Goal: Browse casually: Explore the website without a specific task or goal

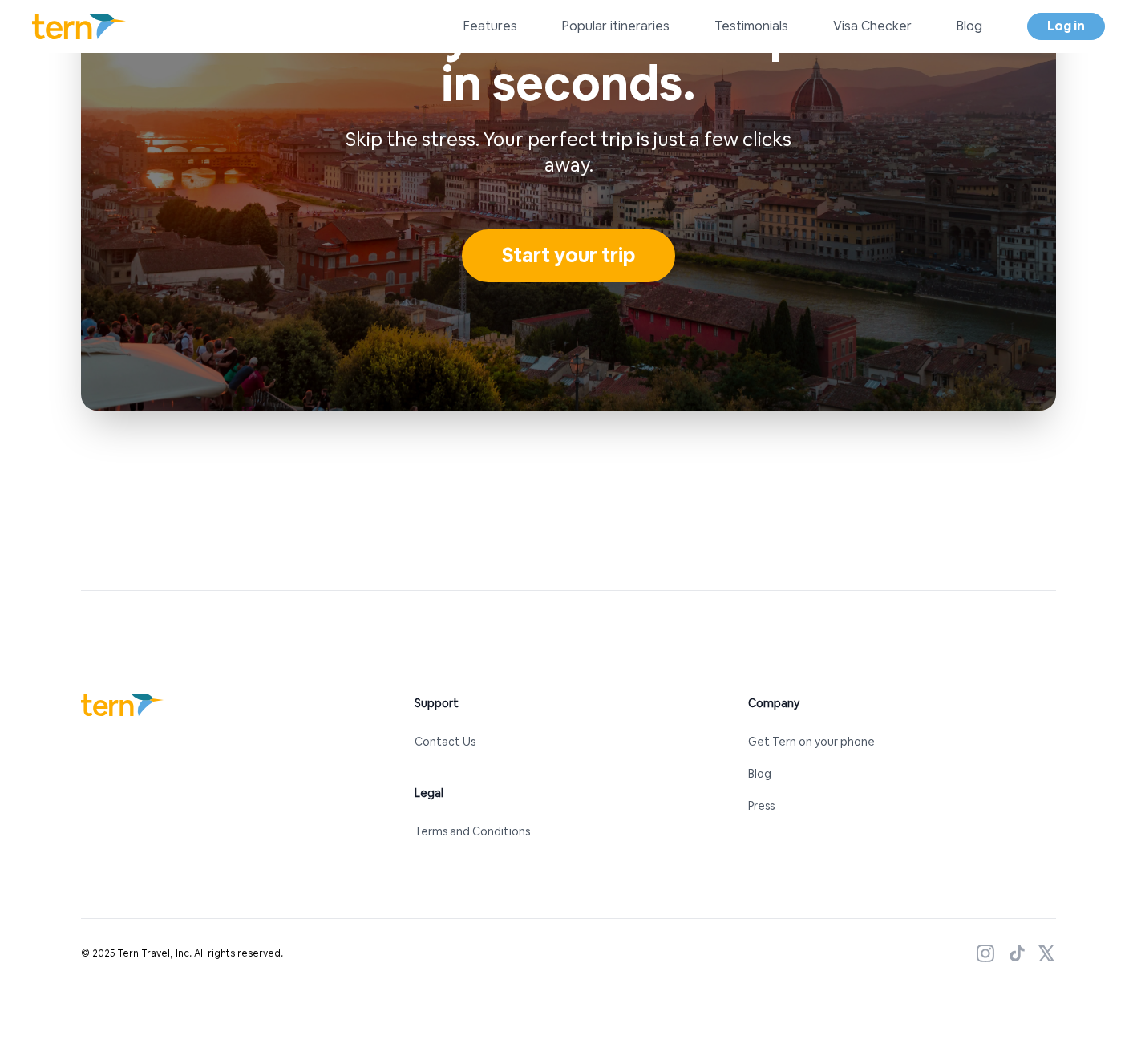
scroll to position [6913, 0]
click at [760, 773] on link "Blog" at bounding box center [759, 774] width 23 height 14
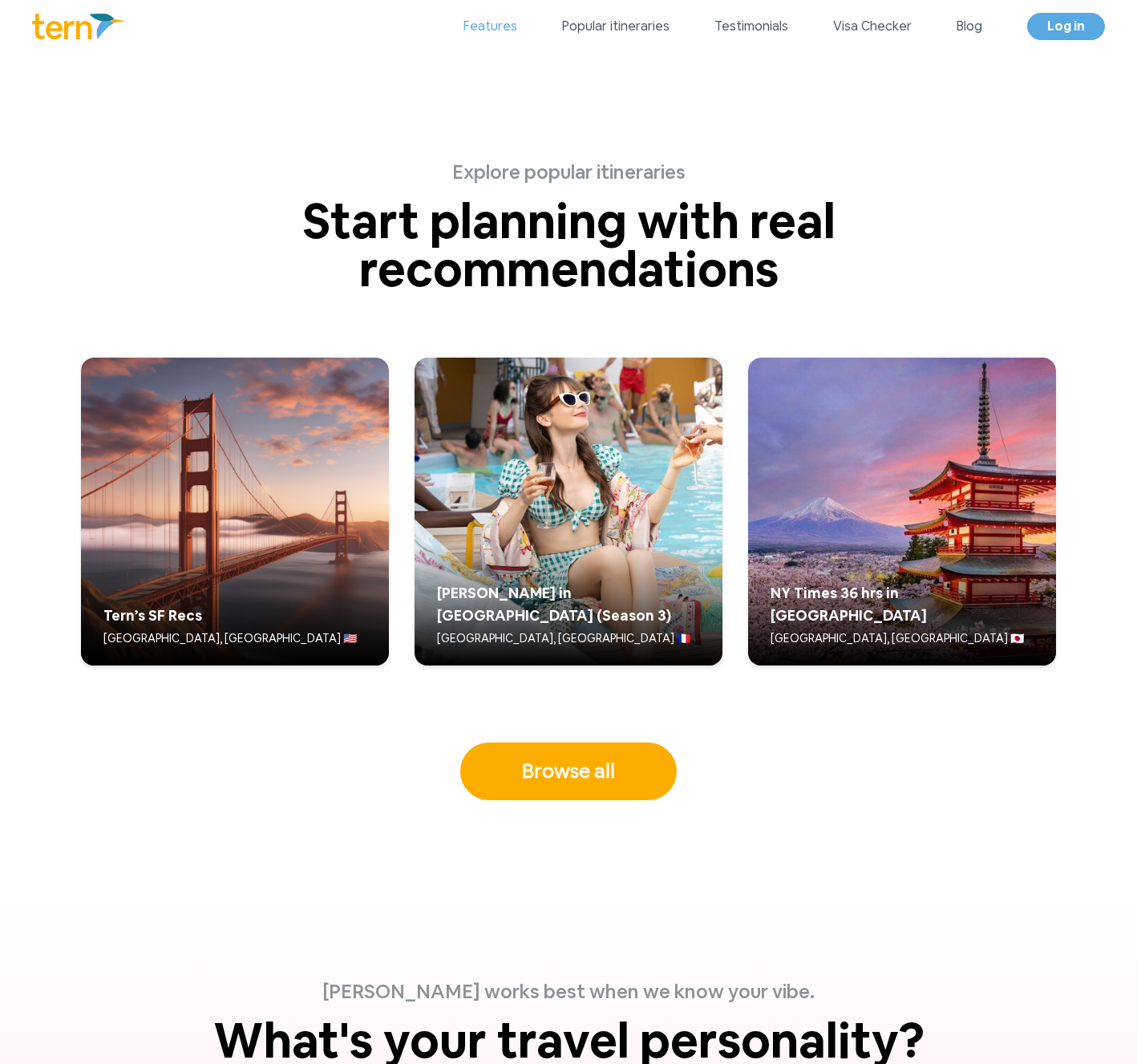
click at [485, 25] on link "Features" at bounding box center [490, 26] width 54 height 19
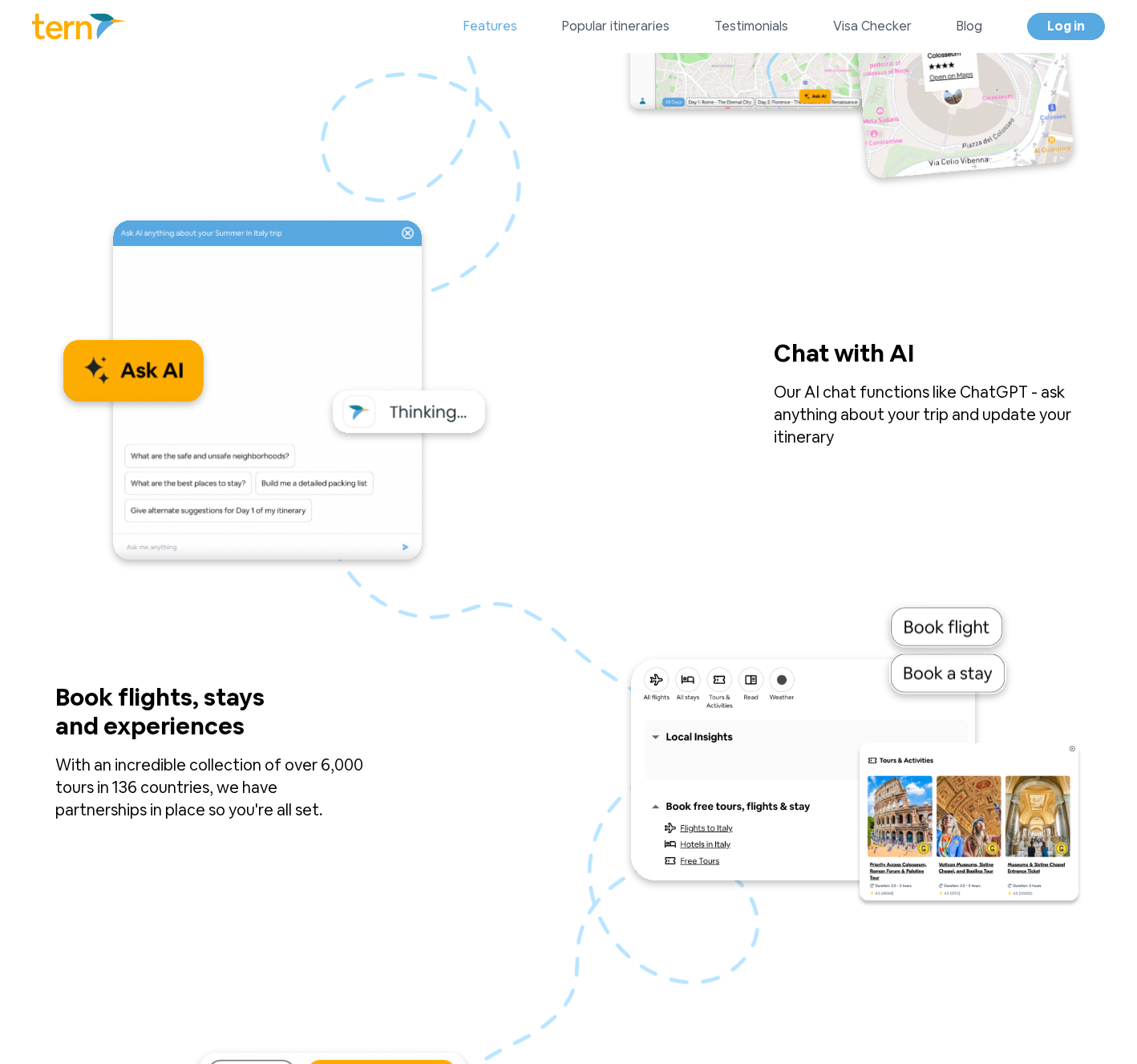
scroll to position [1284, 0]
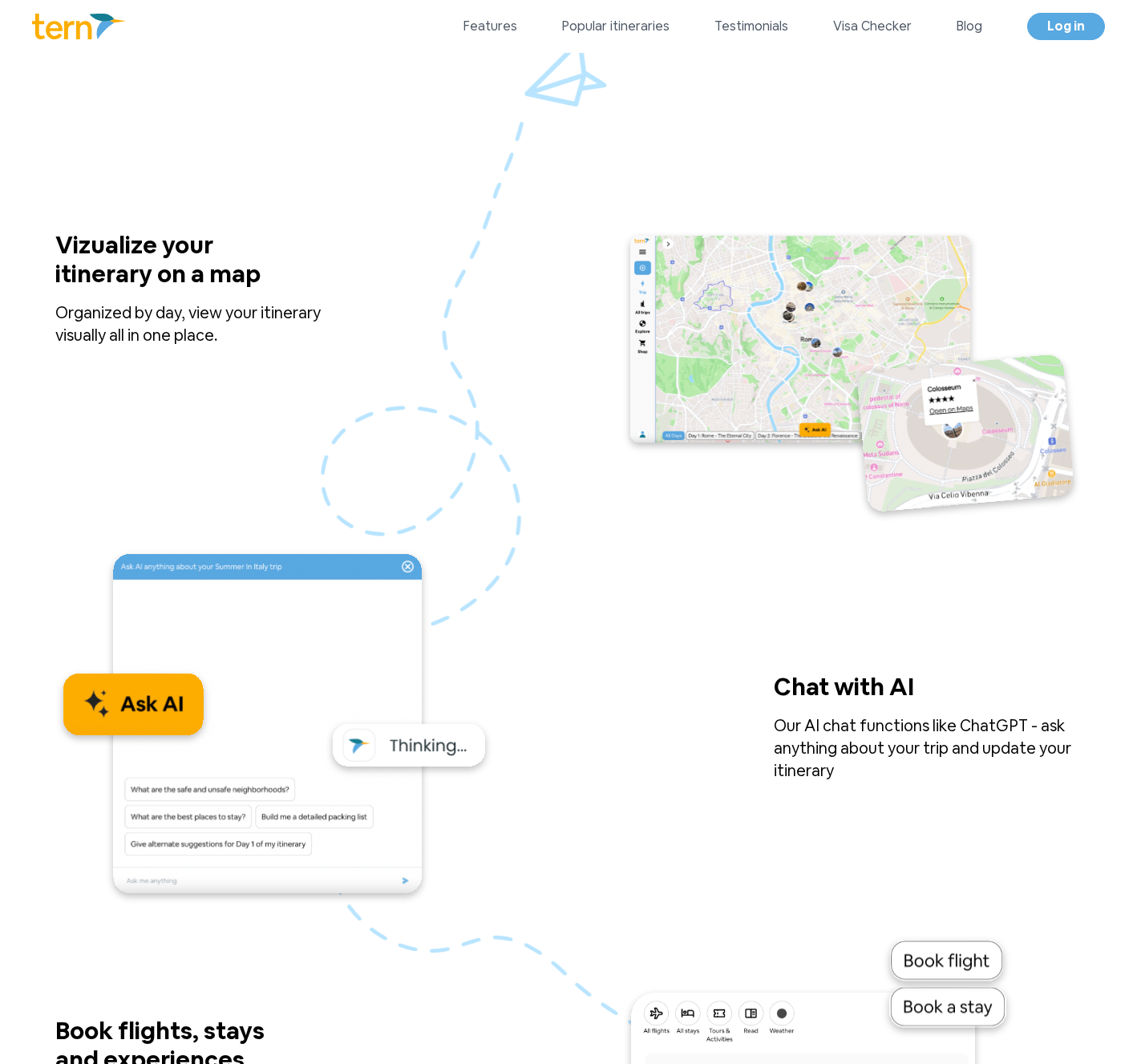
click at [515, 335] on div "Vizualize your itinerary on a map Organized by day, view your itinerary visuall…" at bounding box center [569, 377] width 1026 height 292
click at [127, 321] on p "Organized by day, view your itinerary visually all in one place." at bounding box center [209, 324] width 308 height 45
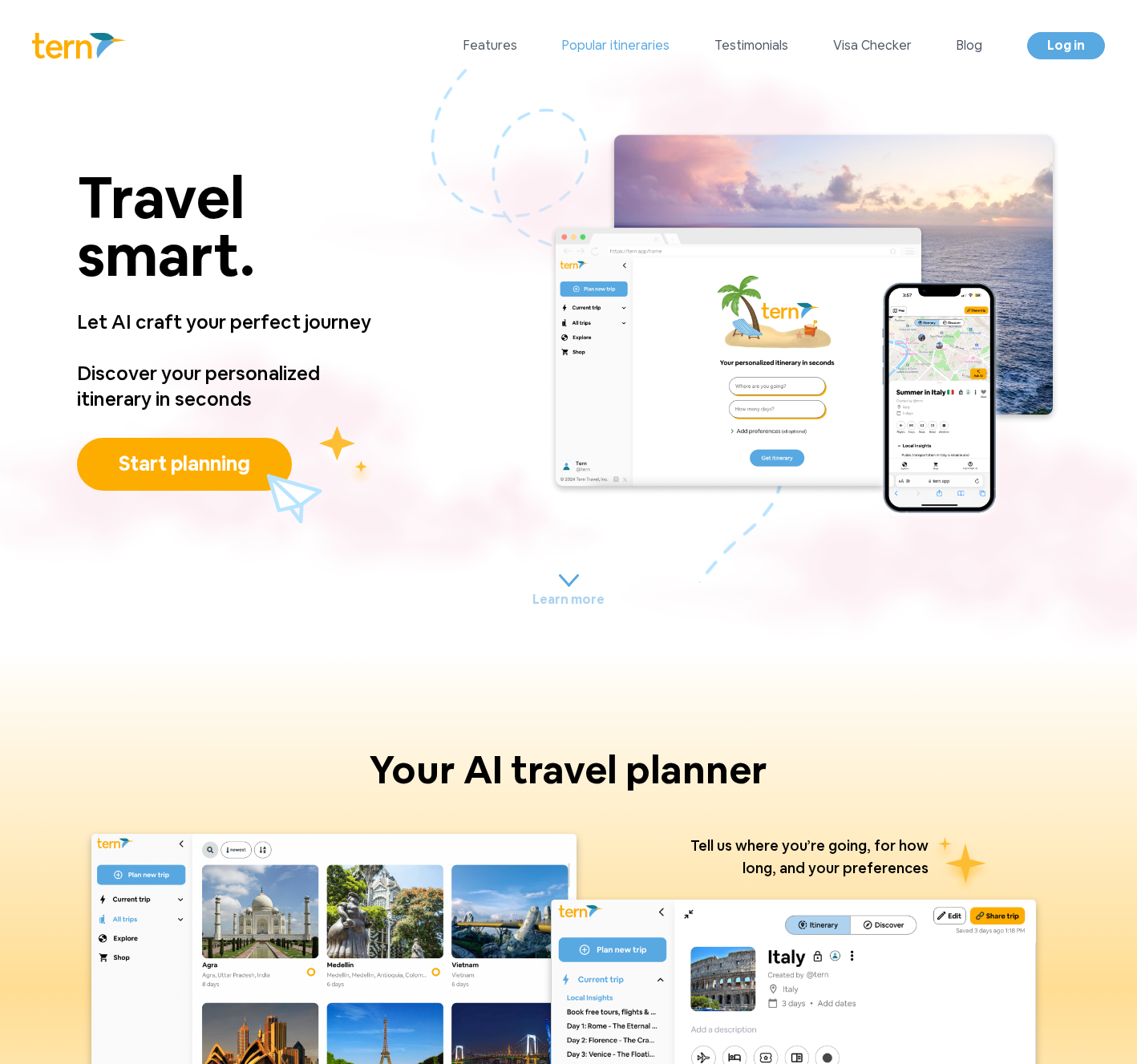
click at [618, 48] on link "Popular itineraries" at bounding box center [616, 45] width 108 height 19
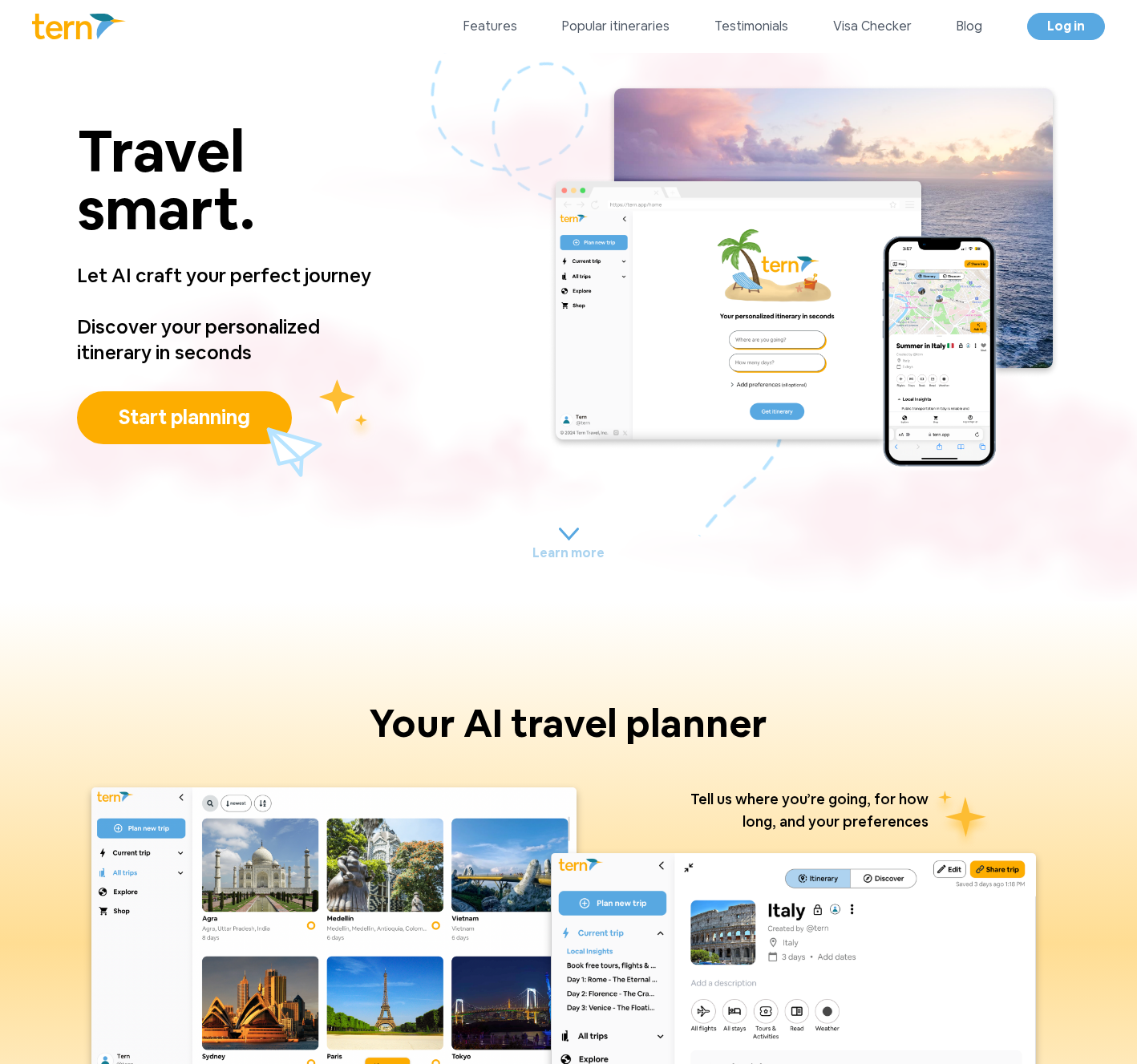
scroll to position [3952, 0]
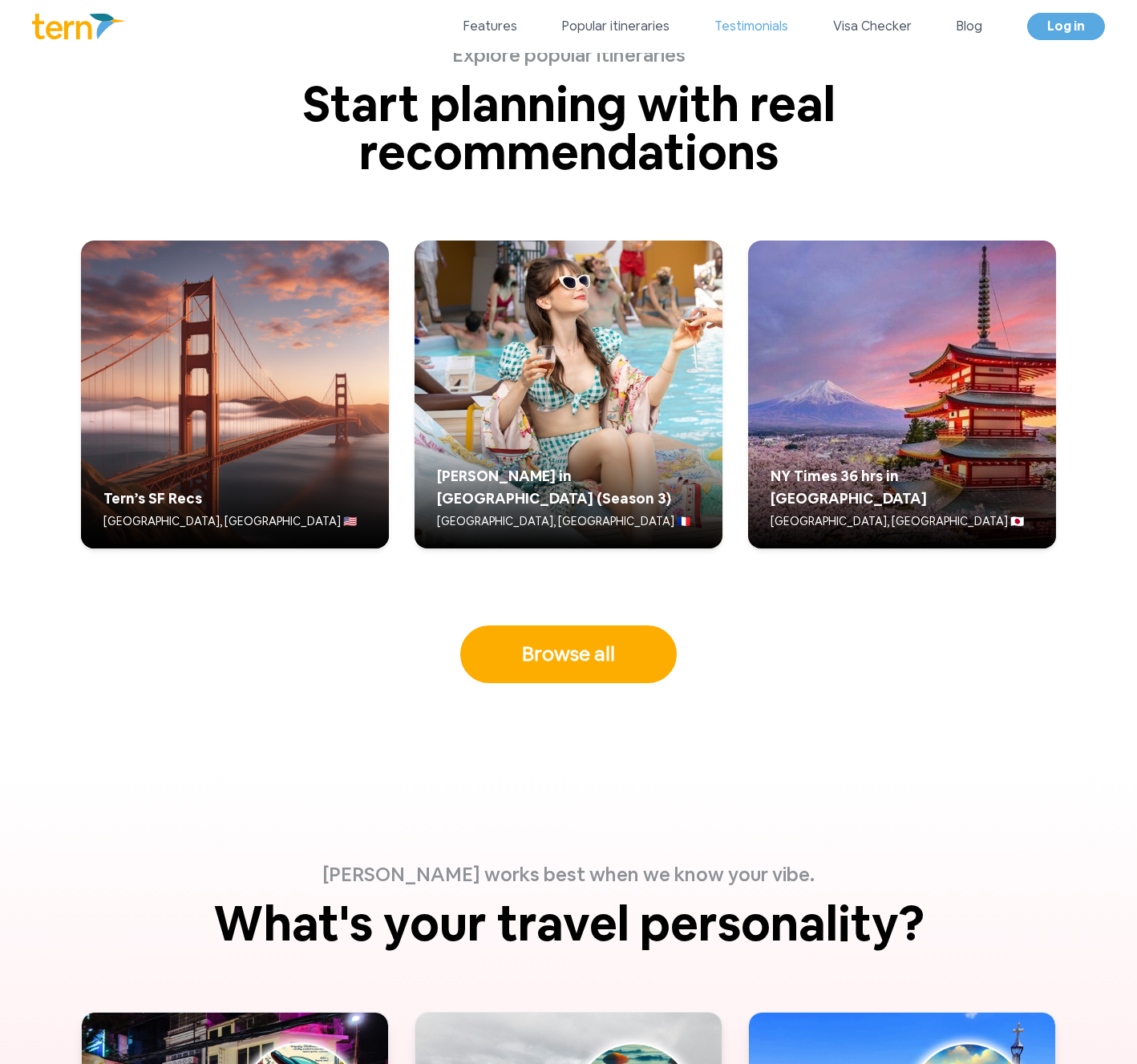
click at [744, 31] on link "Testimonials" at bounding box center [751, 26] width 74 height 19
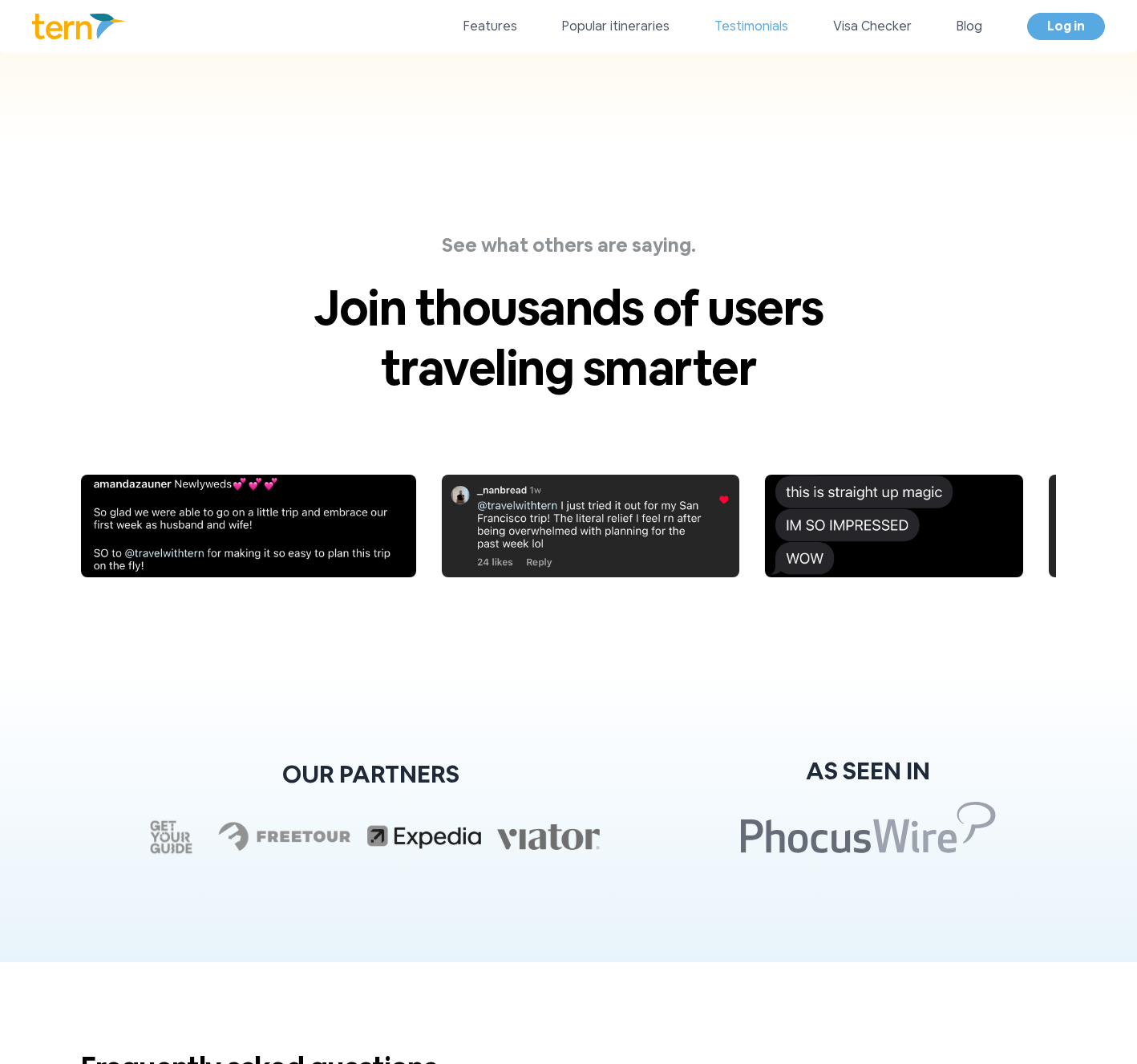
scroll to position [5584, 0]
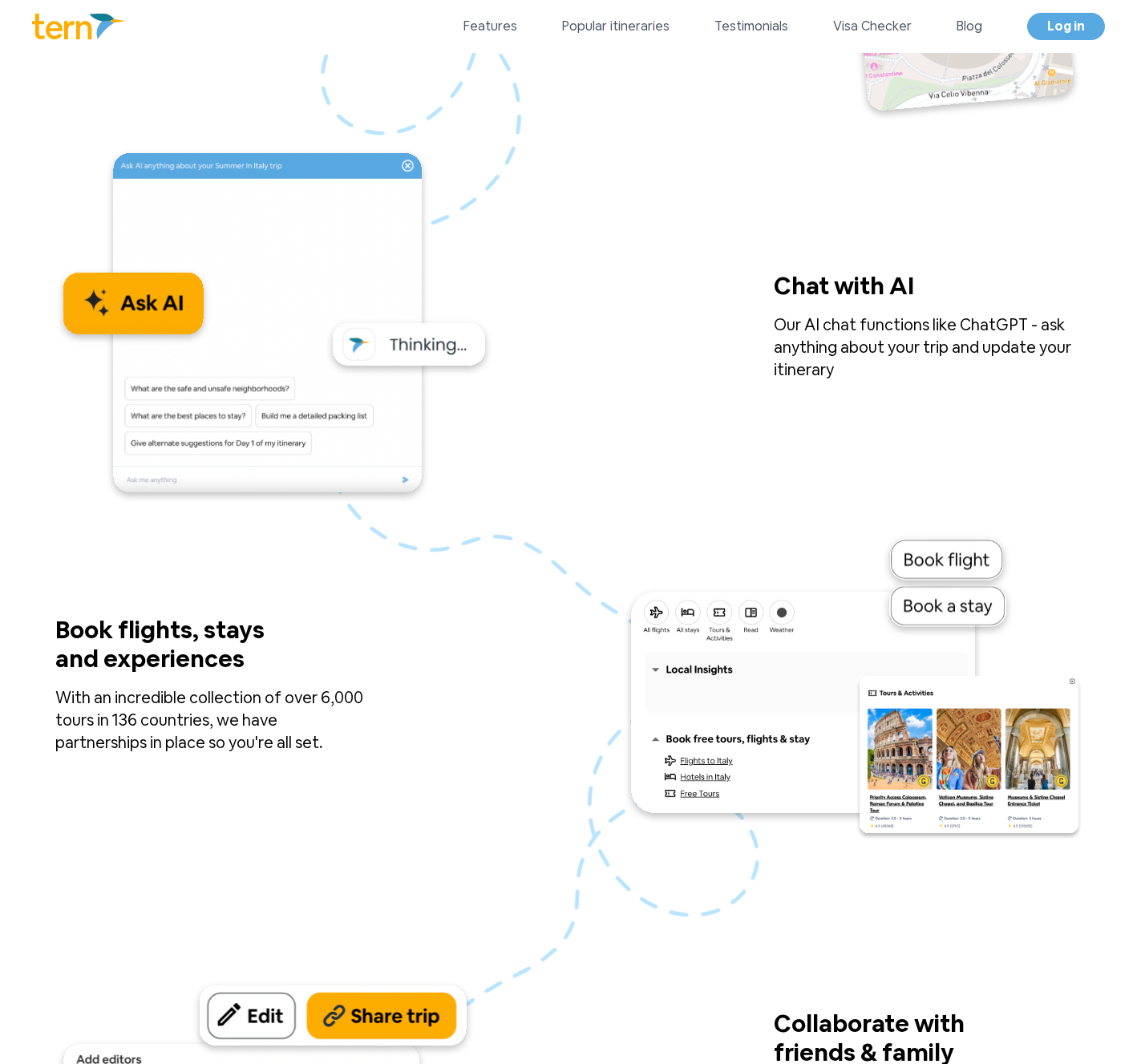
scroll to position [1284, 0]
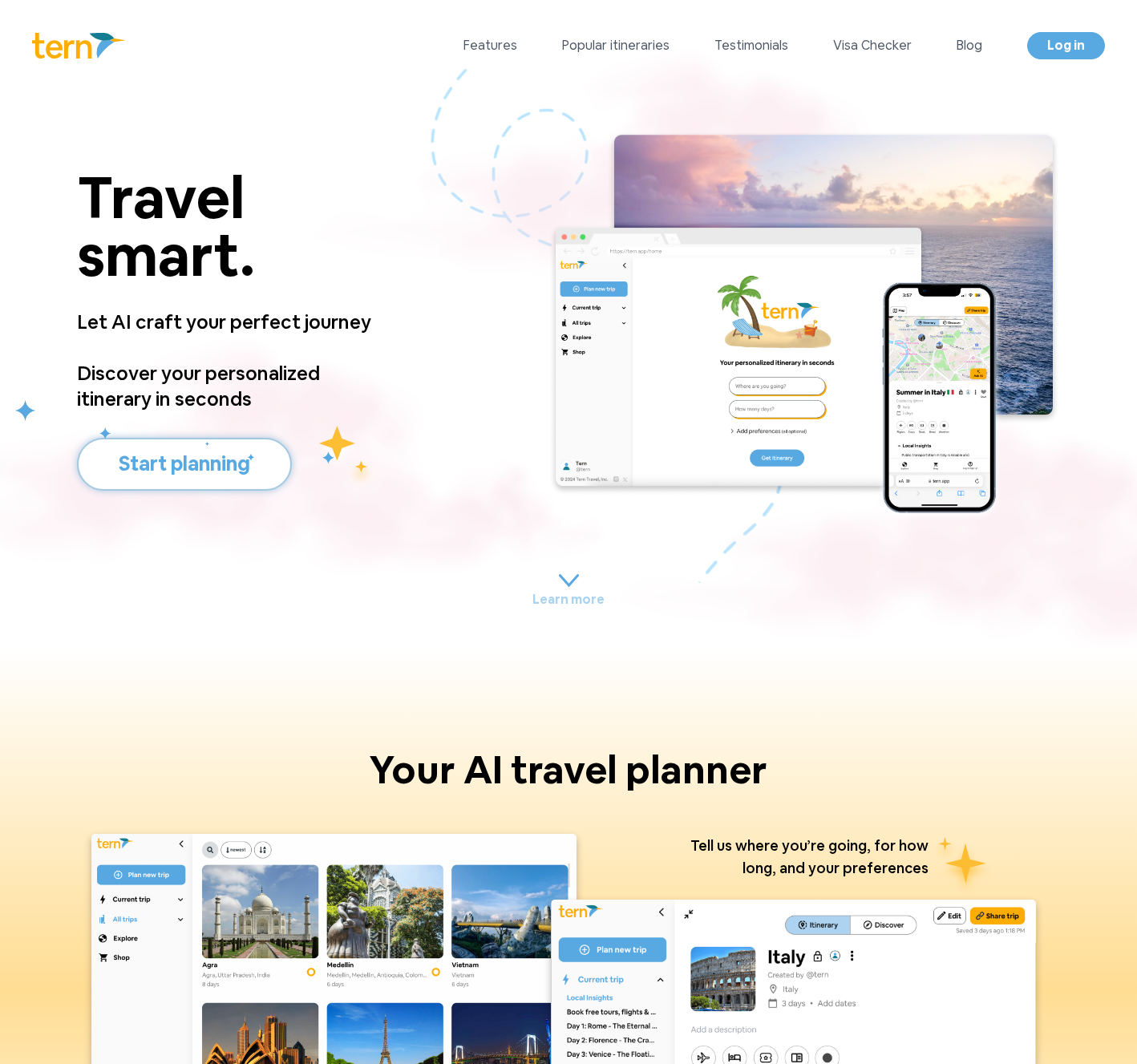
click at [211, 456] on button "Start planning" at bounding box center [184, 463] width 215 height 53
